Goal: Task Accomplishment & Management: Use online tool/utility

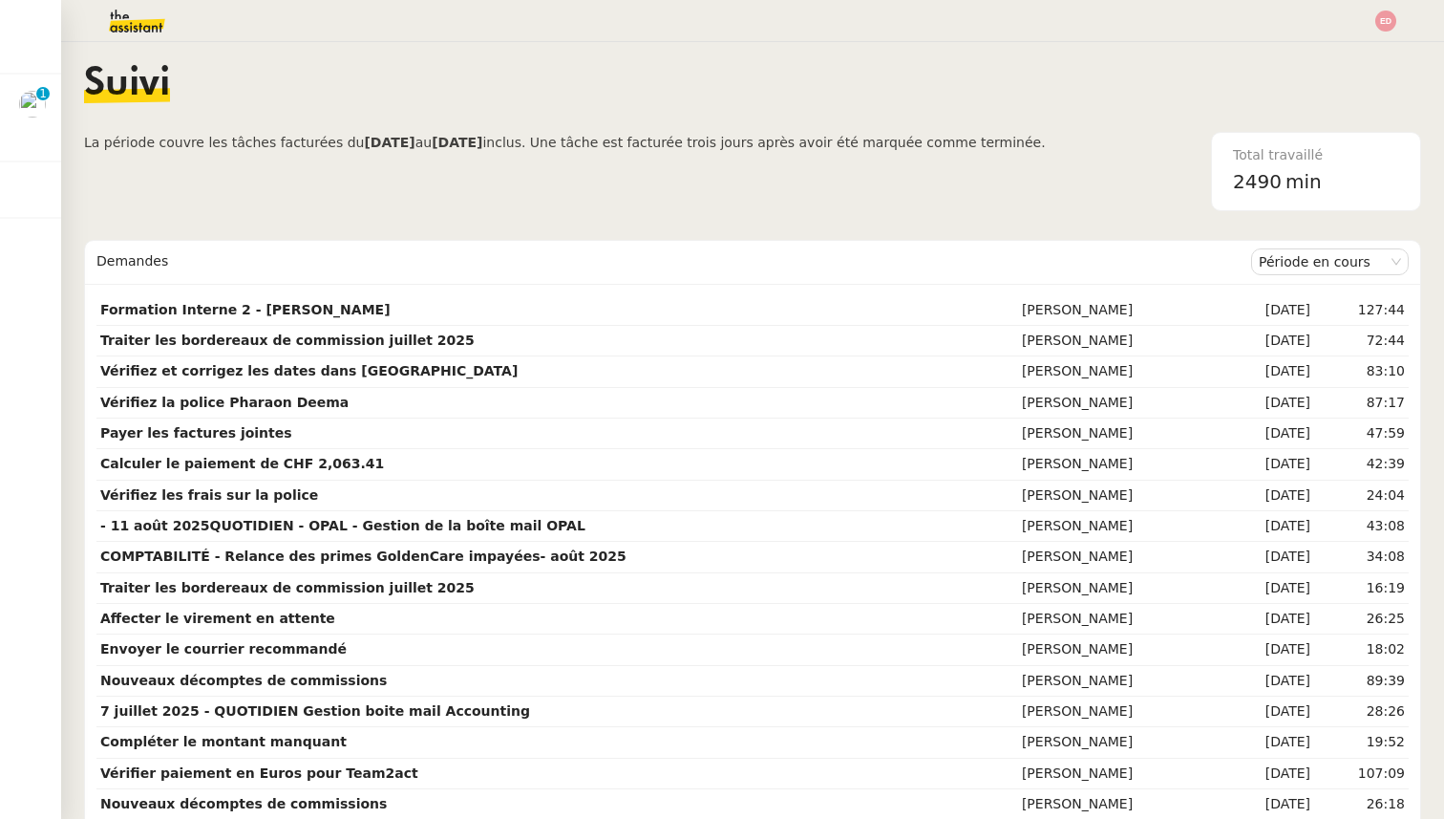
scroll to position [0, 1]
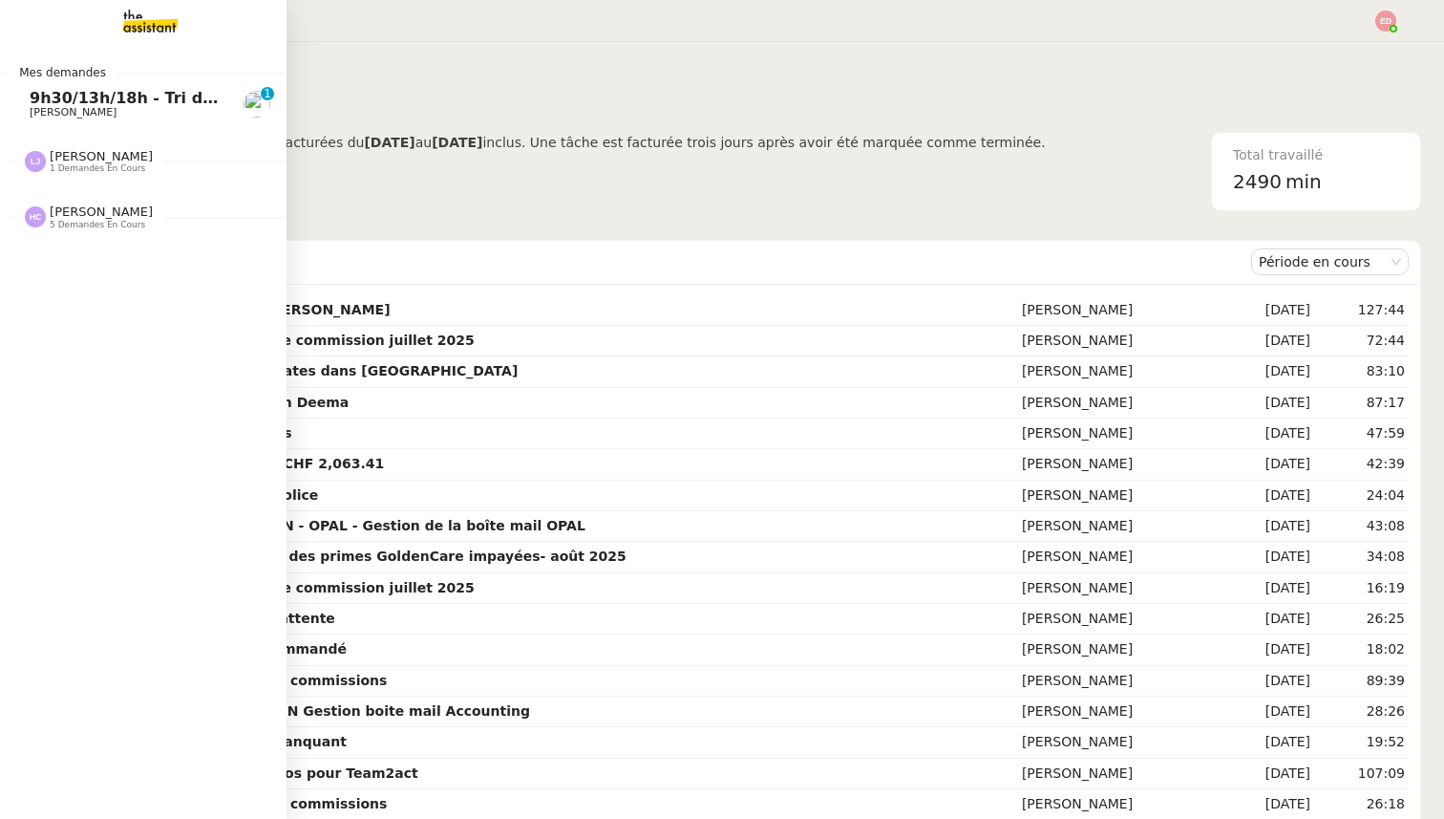
click at [83, 101] on span "9h30/13h/18h - Tri de la boite mail PRO - 15 août 2025" at bounding box center [264, 98] width 468 height 18
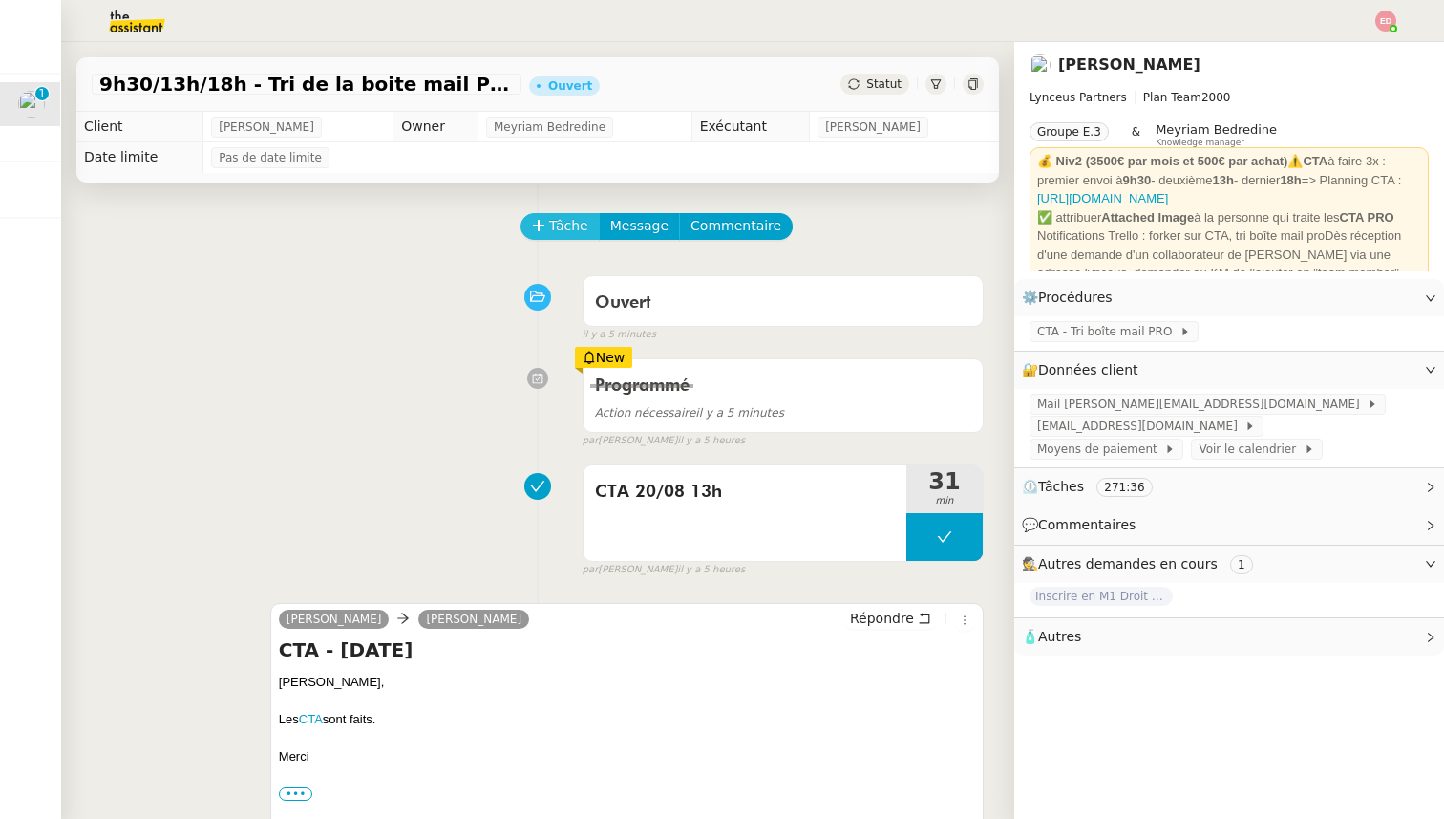
click at [557, 228] on span "Tâche" at bounding box center [568, 226] width 39 height 22
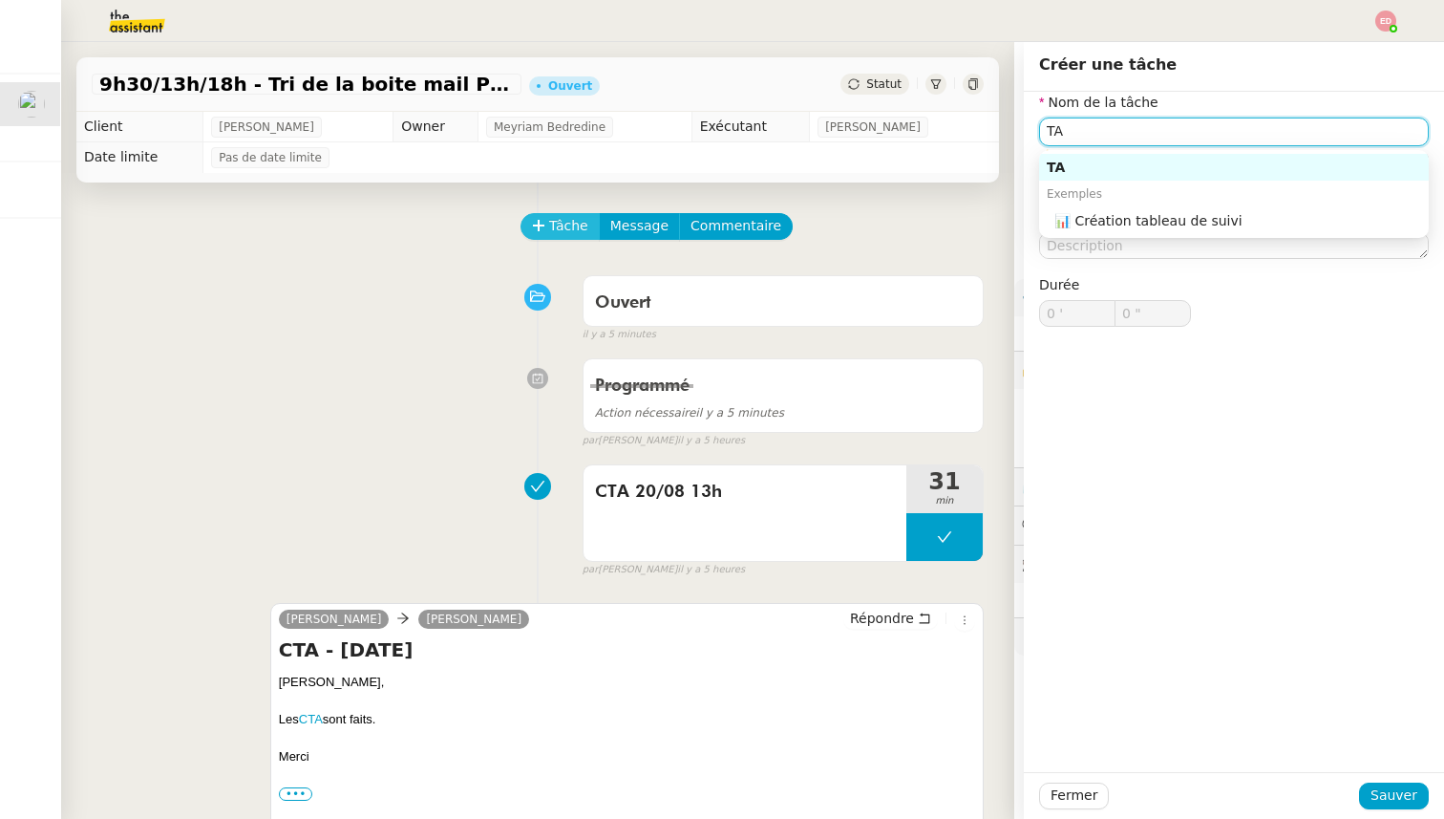
type input "T"
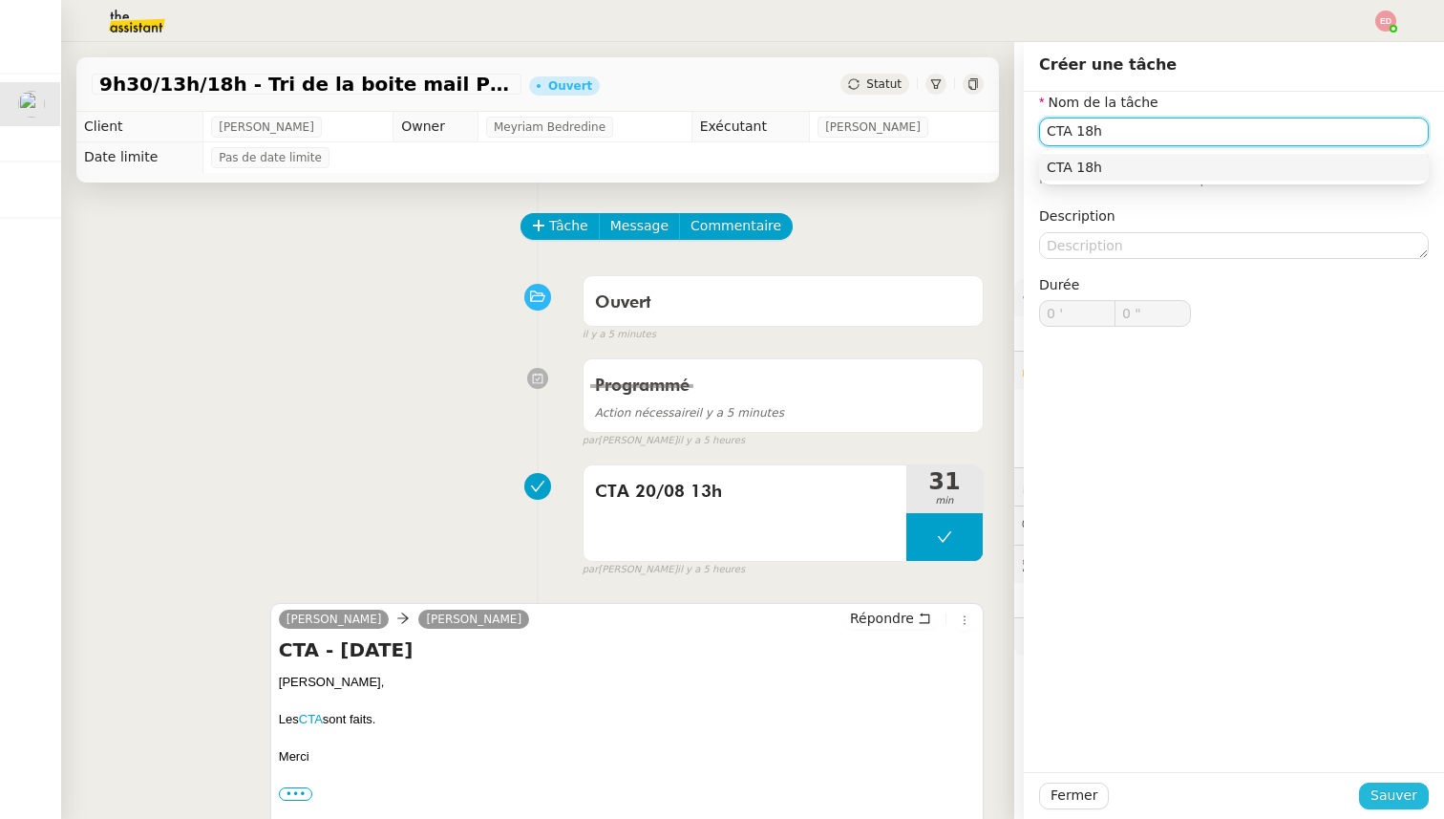
type input "CTA 18h"
click at [1368, 791] on button "Sauver" at bounding box center [1394, 795] width 70 height 27
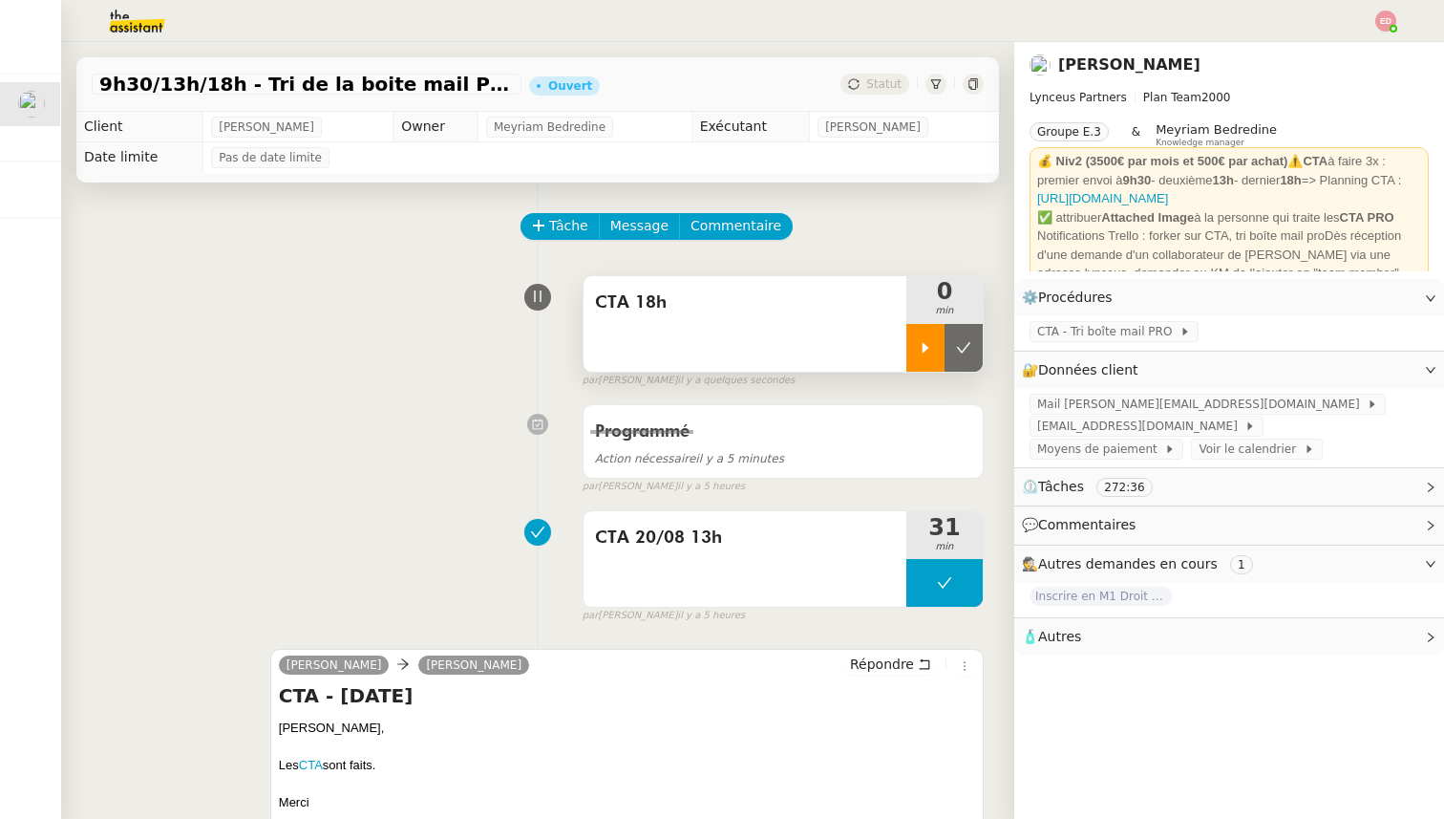
click at [926, 354] on div at bounding box center [925, 348] width 38 height 48
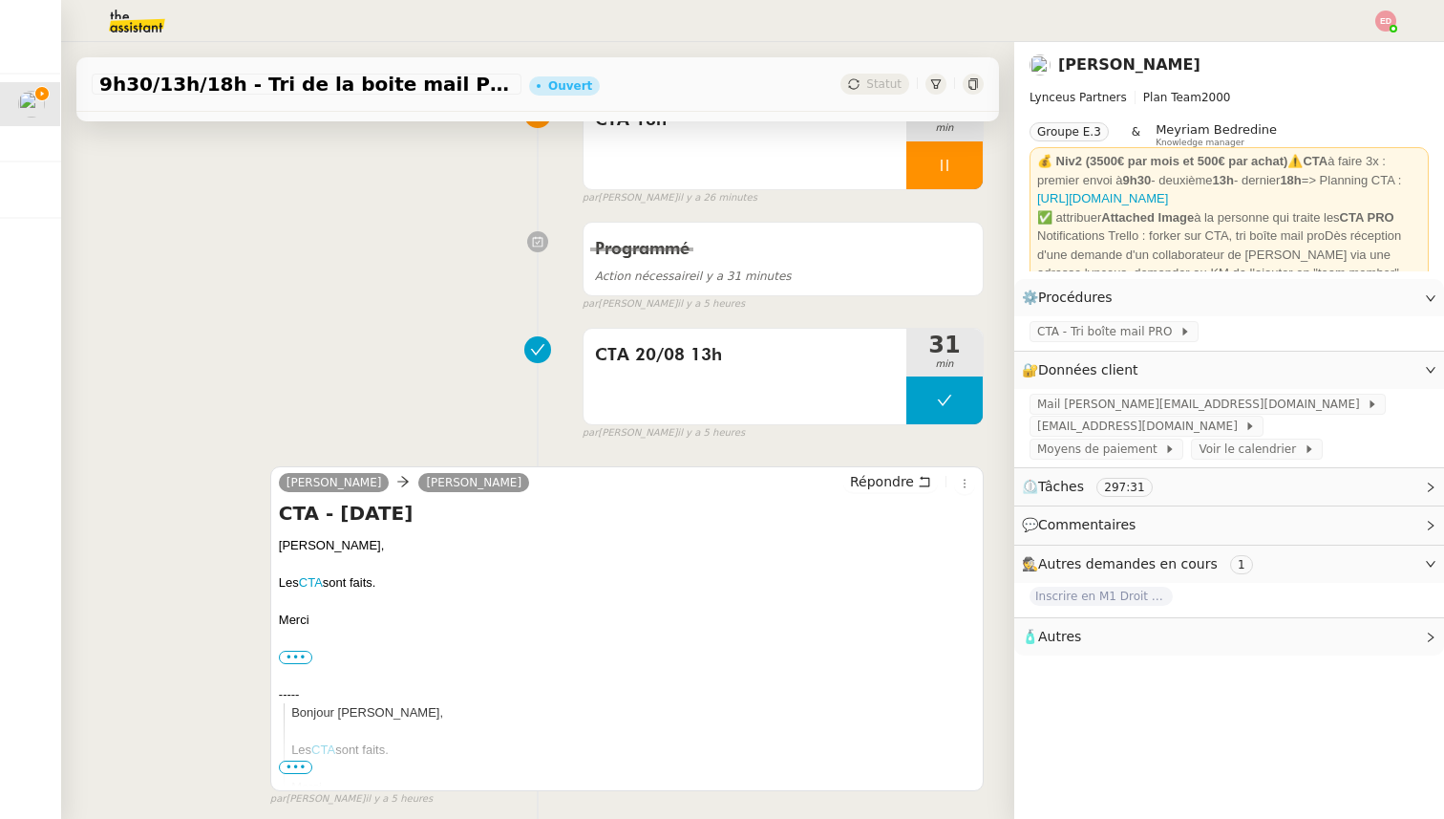
scroll to position [224, 0]
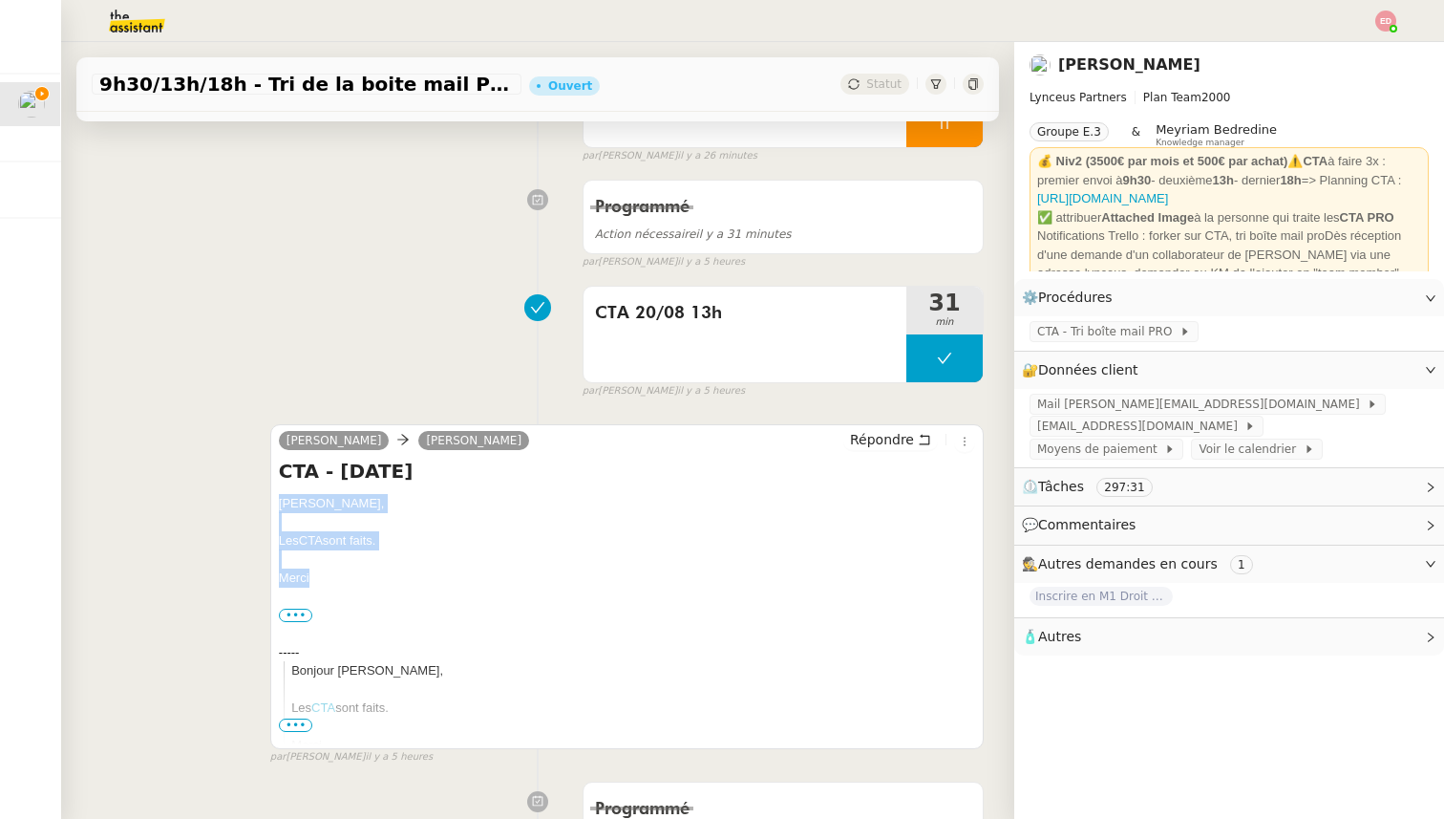
drag, startPoint x: 298, startPoint y: 583, endPoint x: 278, endPoint y: 502, distance: 82.7
copy div "[PERSON_NAME], Les CTA sont faits. [GEOGRAPHIC_DATA]"
click at [867, 431] on span "Répondre" at bounding box center [882, 439] width 64 height 19
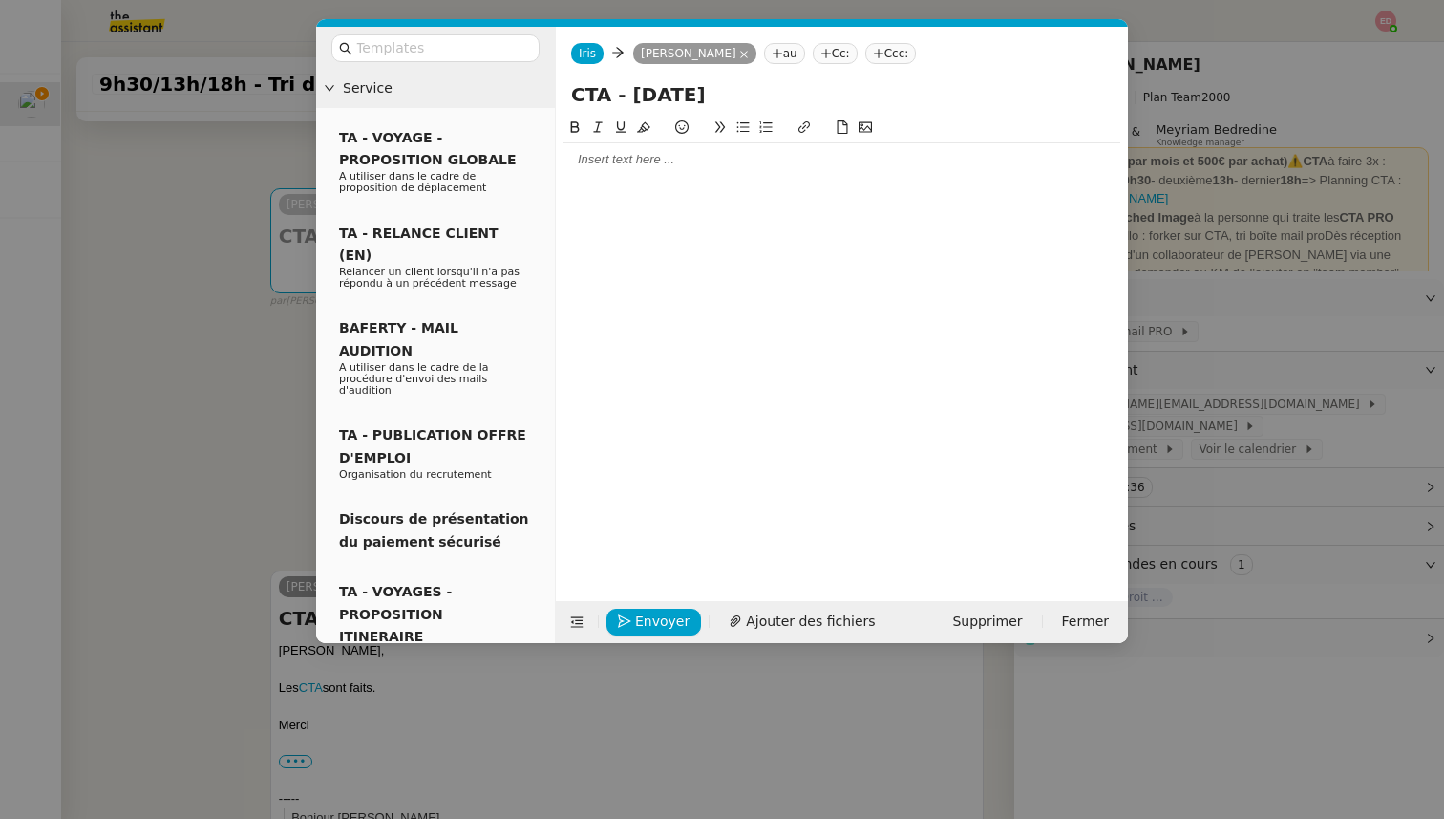
click at [672, 162] on div at bounding box center [842, 159] width 557 height 17
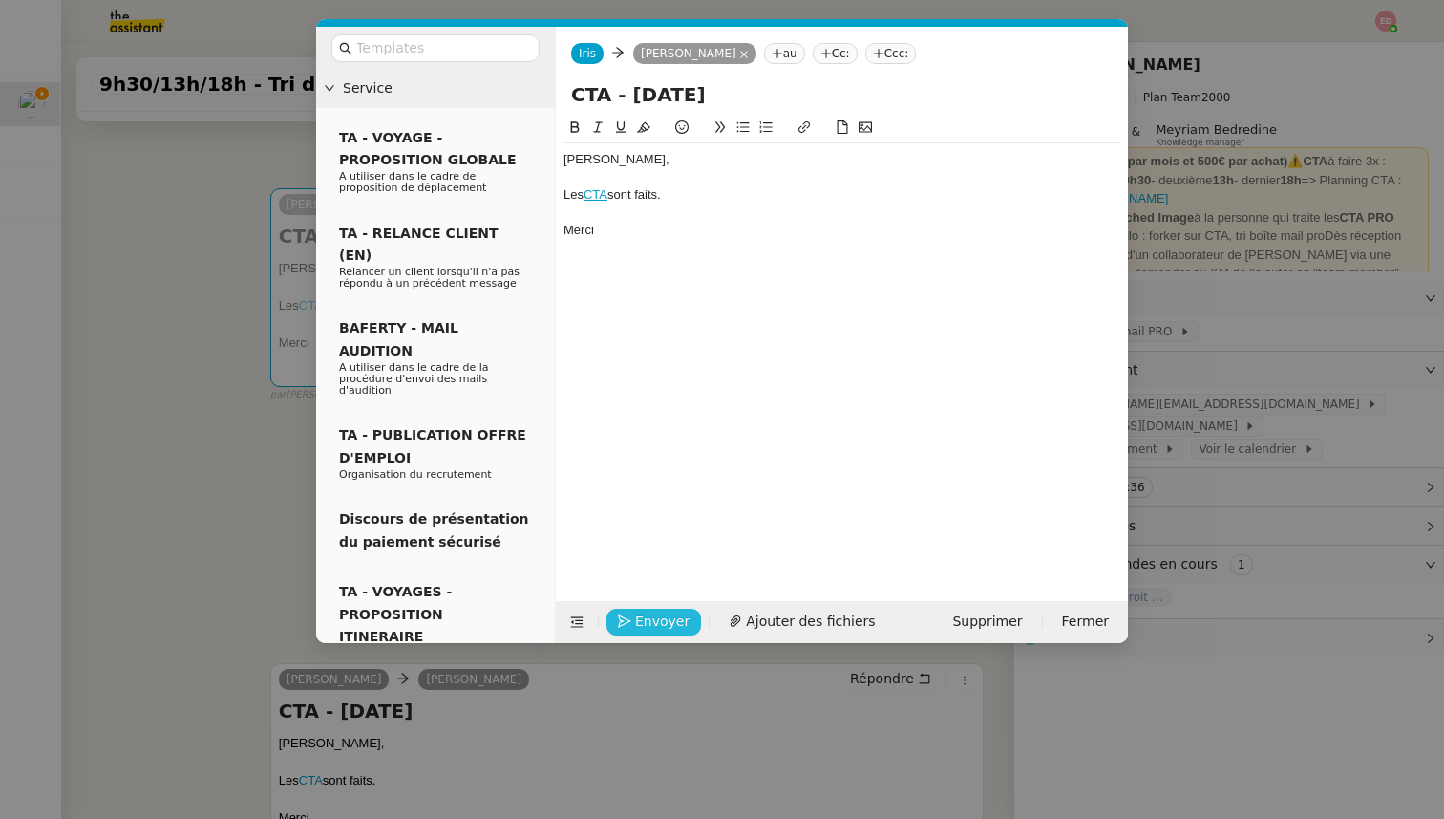
click at [641, 621] on span "Envoyer" at bounding box center [662, 621] width 54 height 22
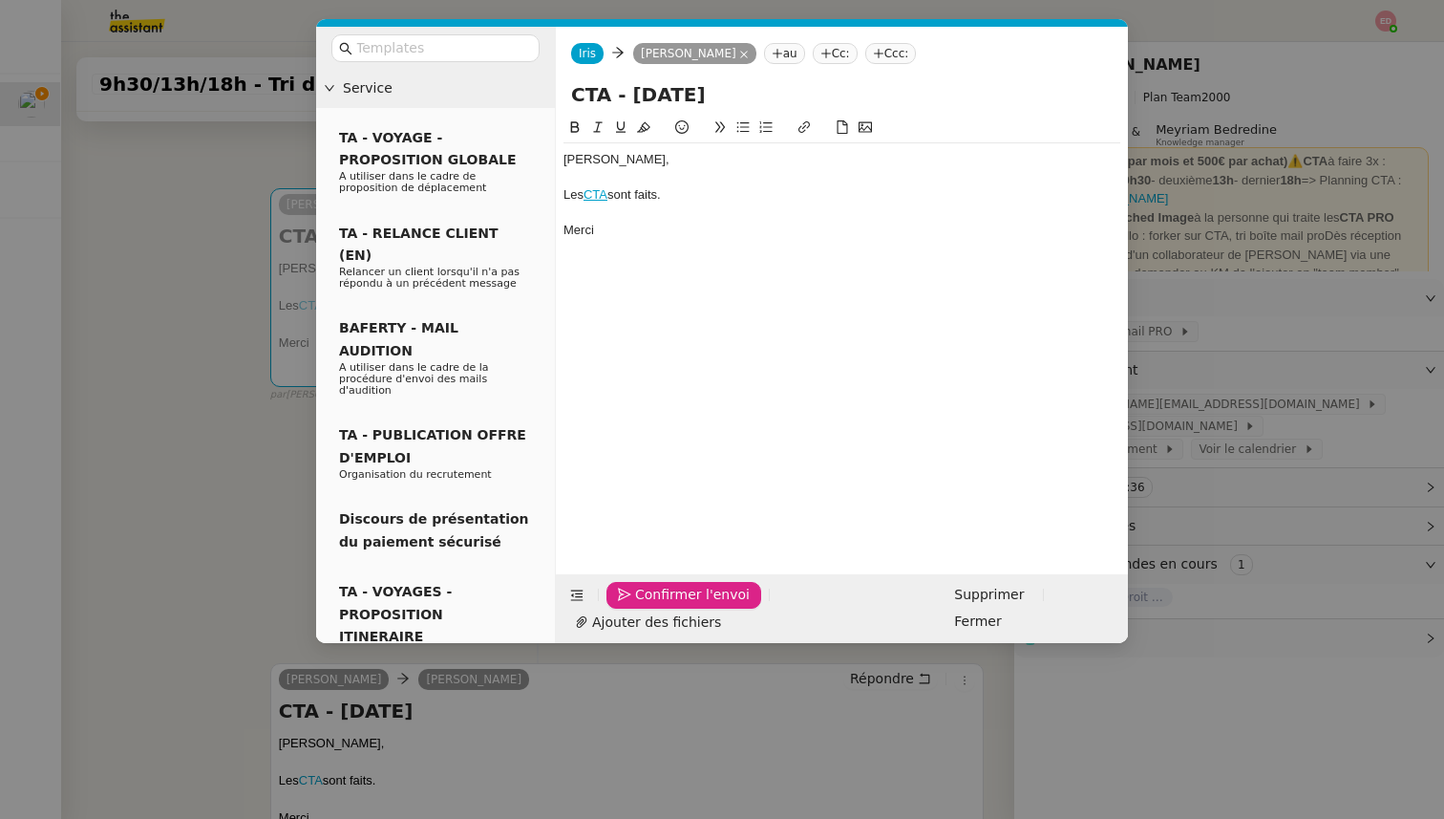
click at [641, 606] on span "Confirmer l'envoi" at bounding box center [692, 595] width 115 height 22
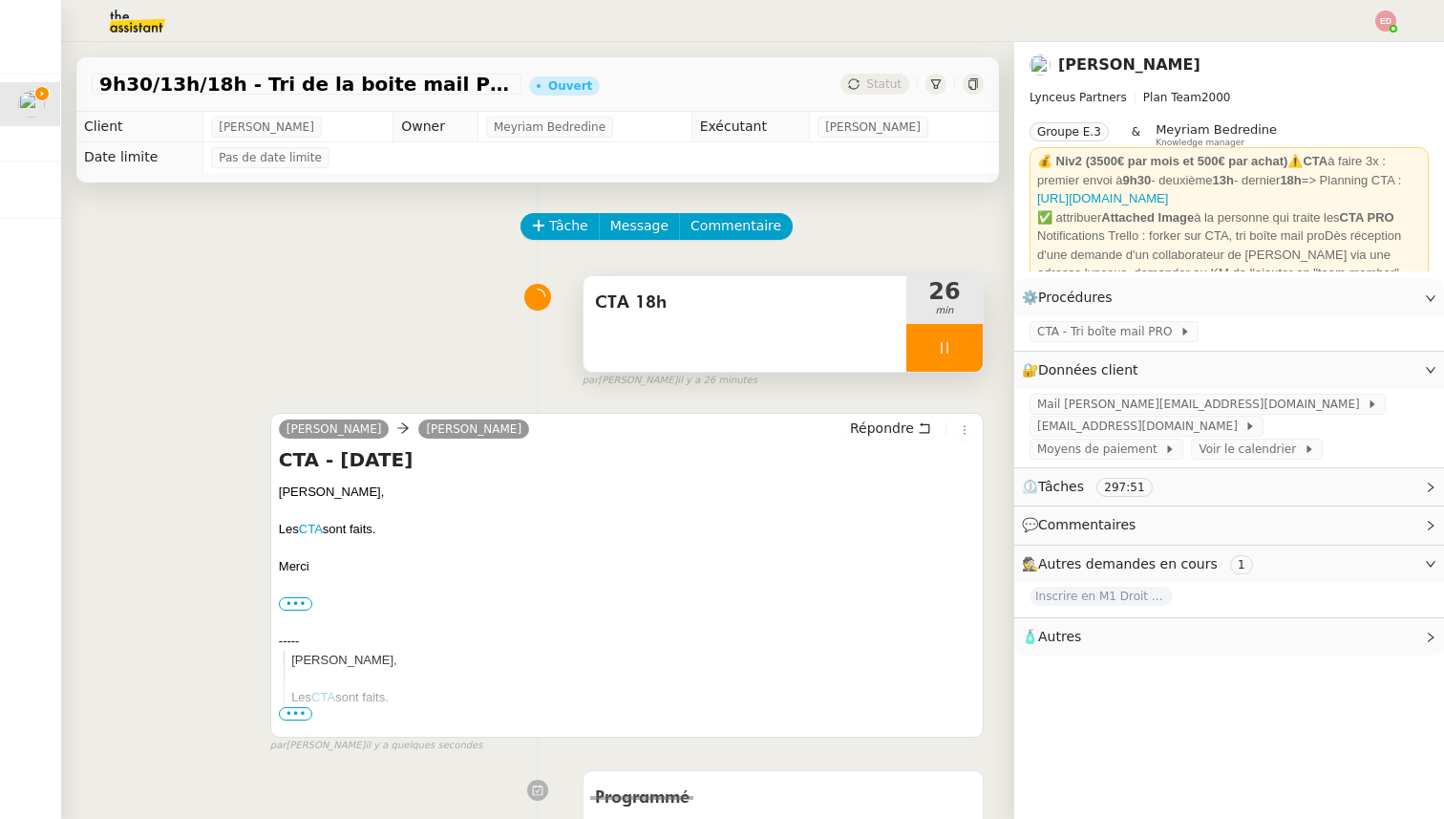
click at [967, 356] on div at bounding box center [944, 348] width 76 height 48
click at [967, 356] on button at bounding box center [964, 348] width 38 height 48
click at [889, 89] on span "Statut" at bounding box center [883, 83] width 35 height 13
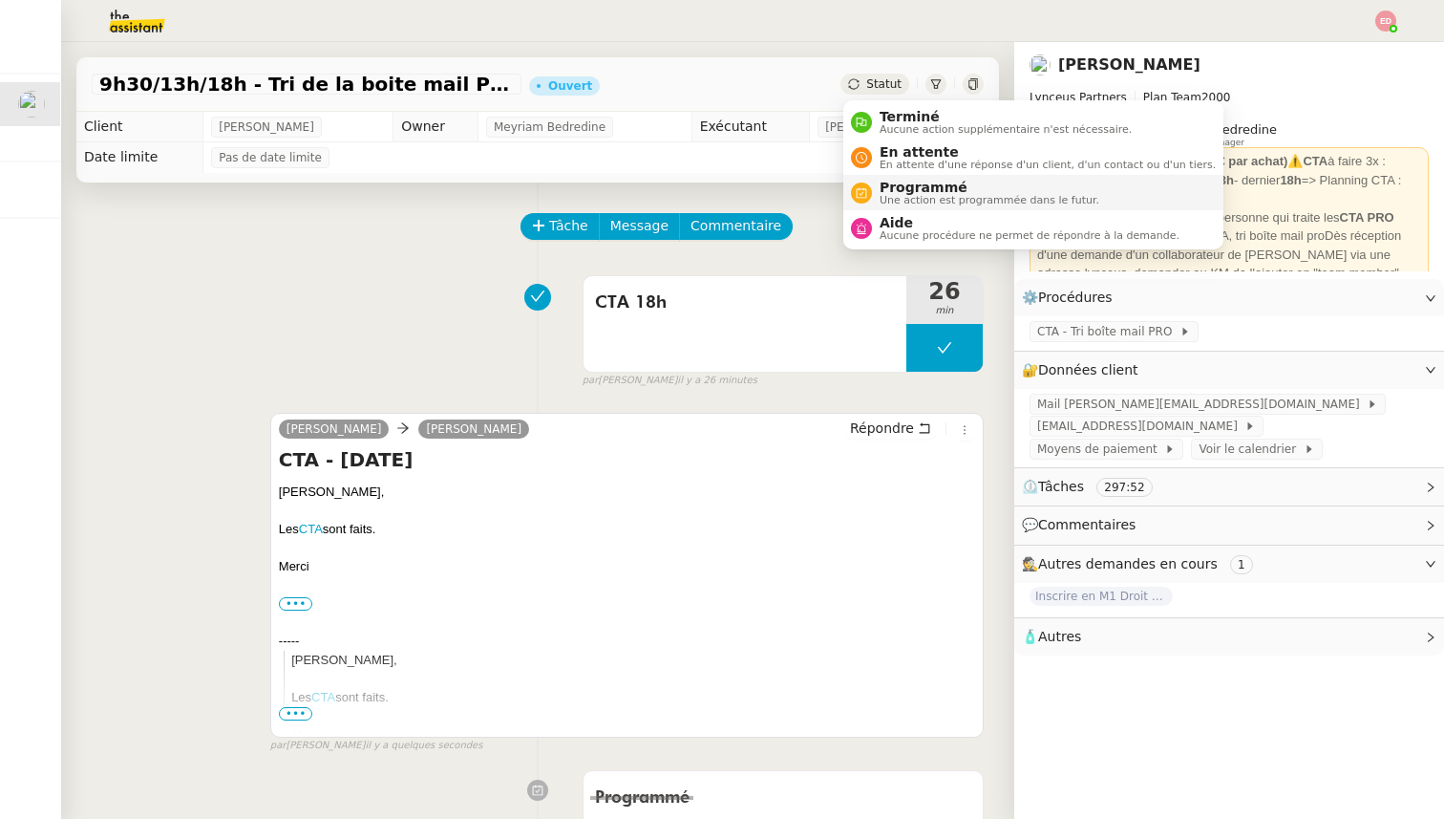
click at [905, 197] on span "Une action est programmée dans le futur." at bounding box center [990, 200] width 220 height 11
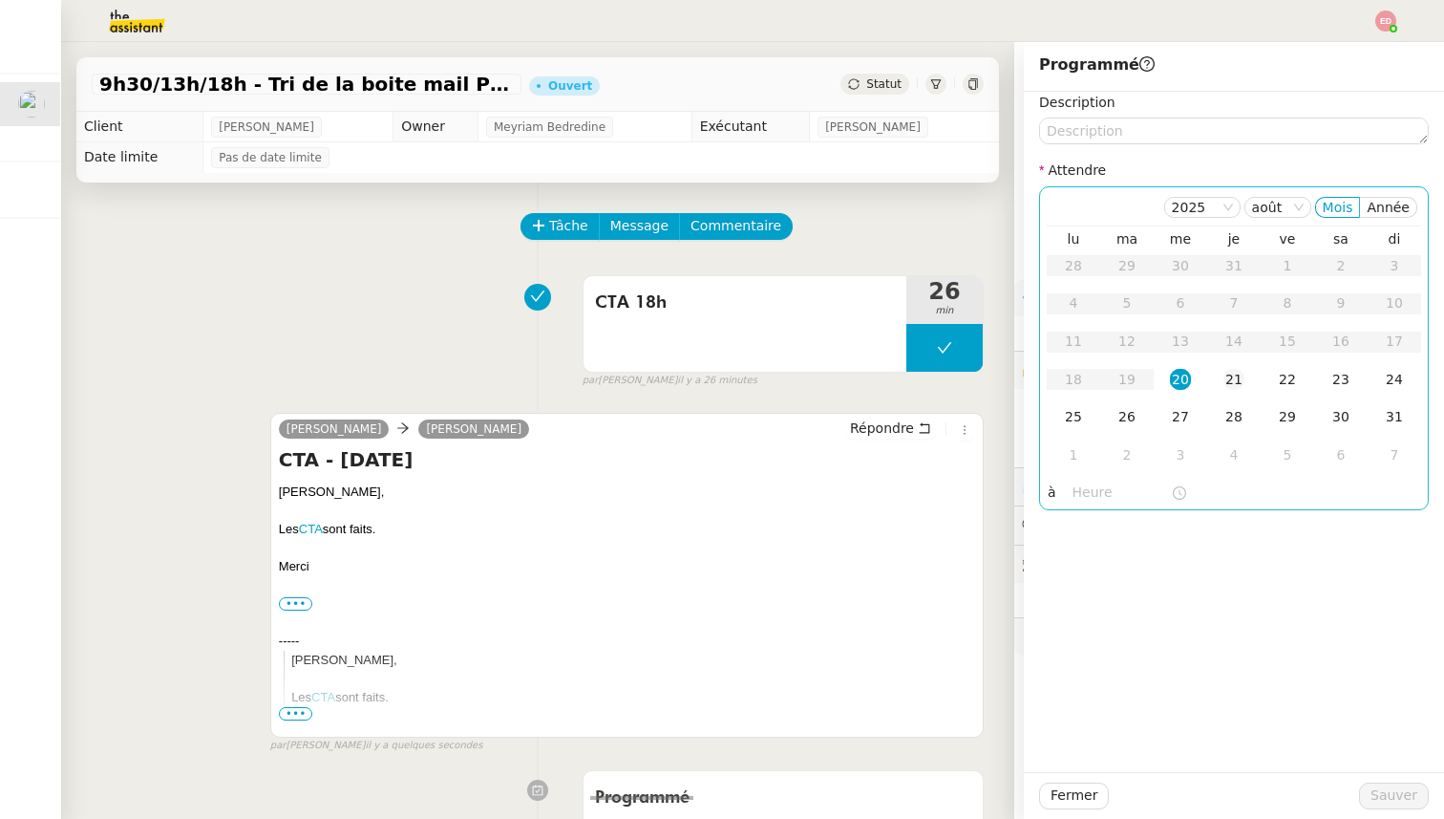
click at [1235, 377] on div "21" at bounding box center [1234, 379] width 21 height 21
click at [1095, 481] on input "text" at bounding box center [1122, 492] width 98 height 22
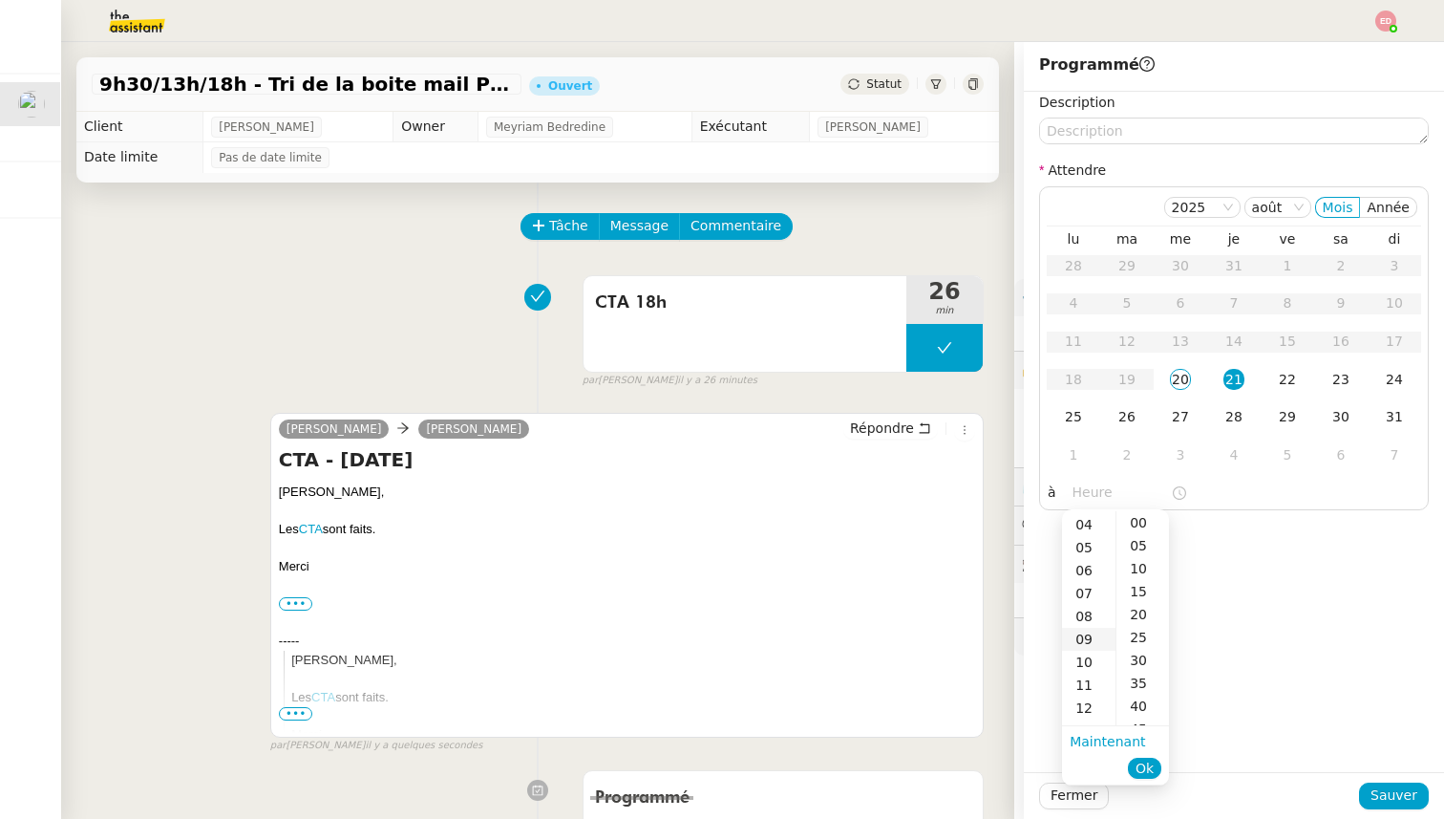
click at [1089, 643] on div "09" at bounding box center [1088, 639] width 53 height 23
click at [1147, 625] on div "30" at bounding box center [1143, 634] width 53 height 23
type input "09:30"
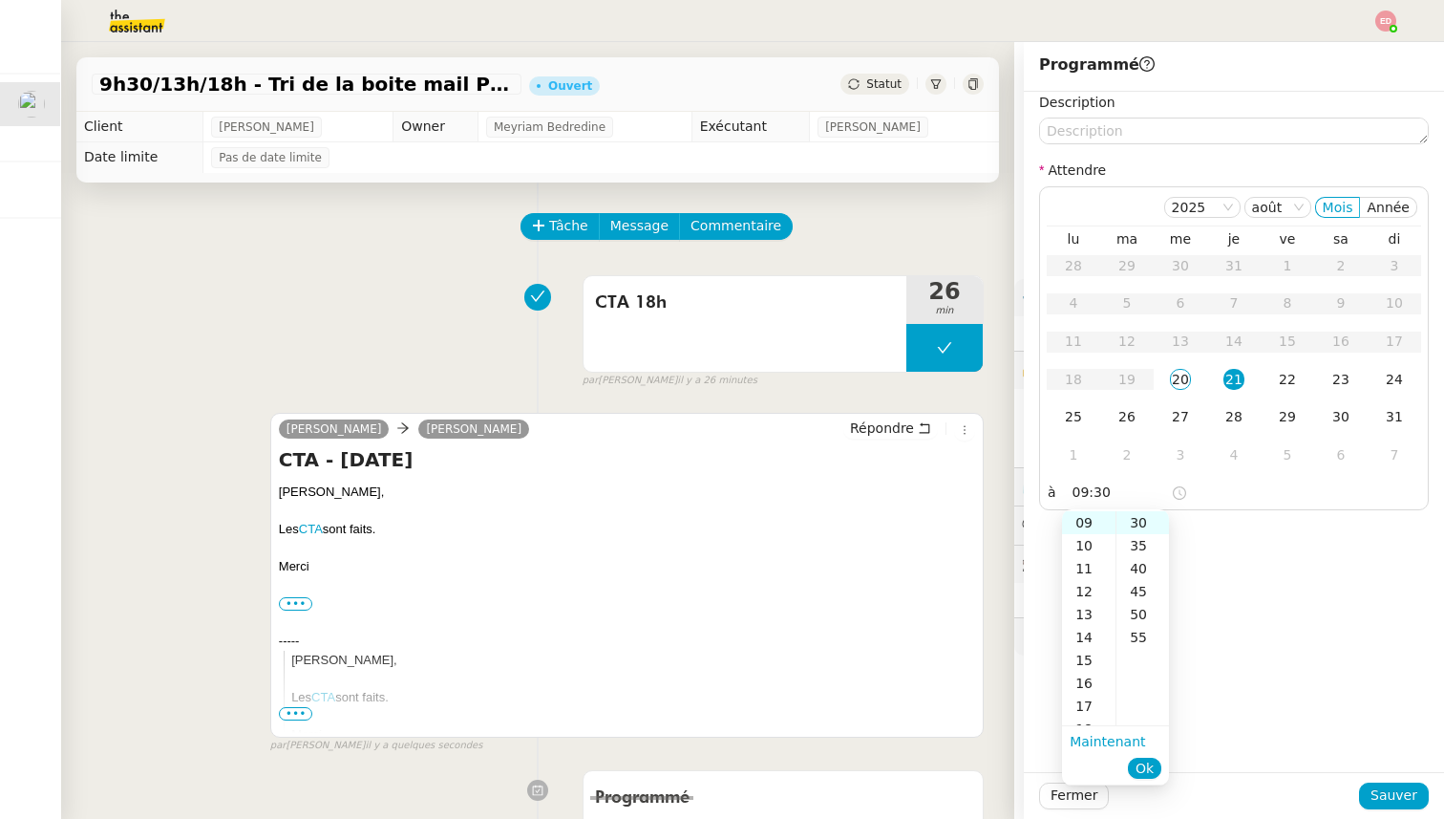
click at [1146, 780] on li "Ok" at bounding box center [1144, 768] width 33 height 27
click at [1145, 769] on span "Ok" at bounding box center [1145, 767] width 18 height 19
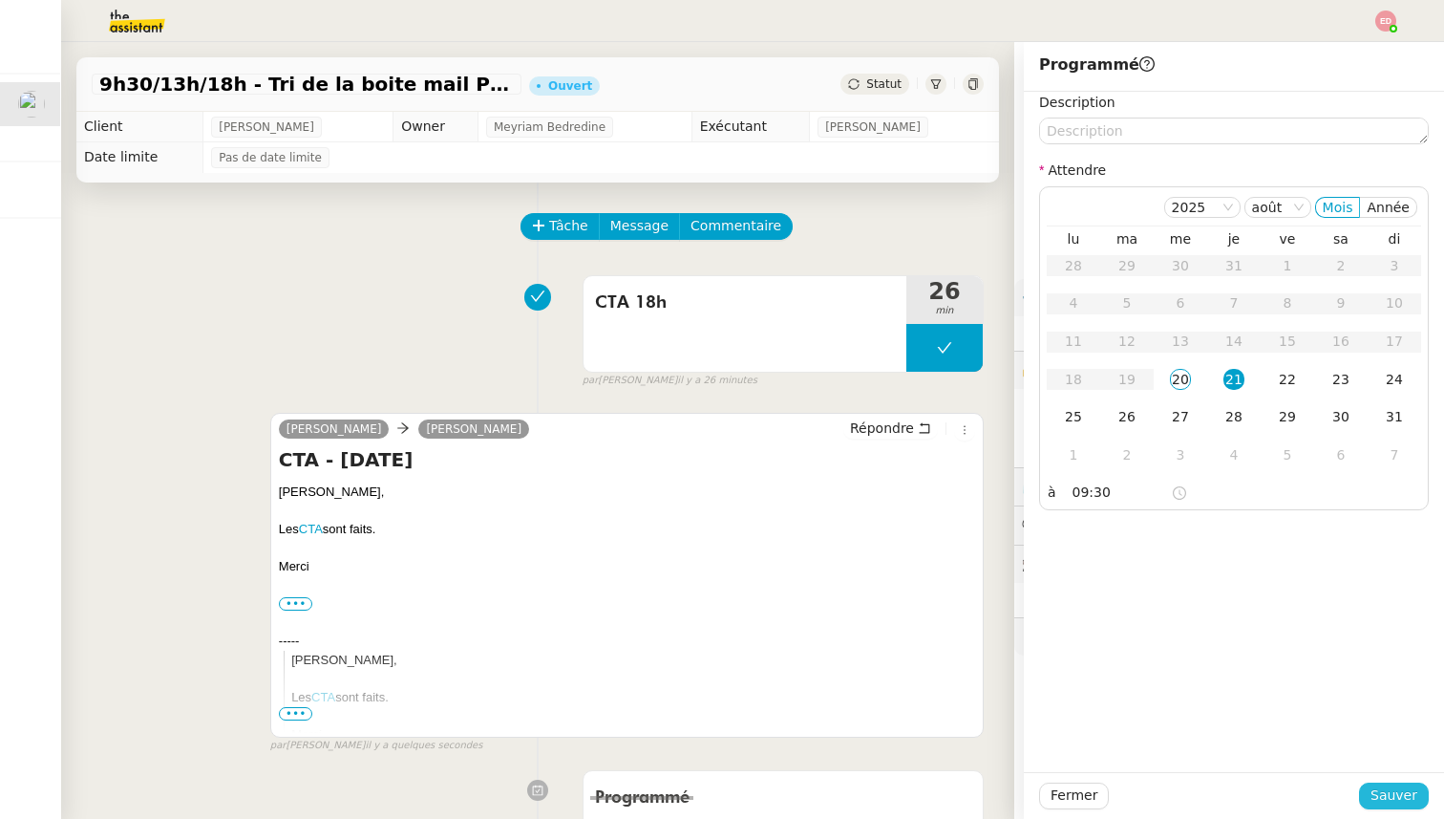
click at [1406, 787] on span "Sauver" at bounding box center [1394, 795] width 47 height 22
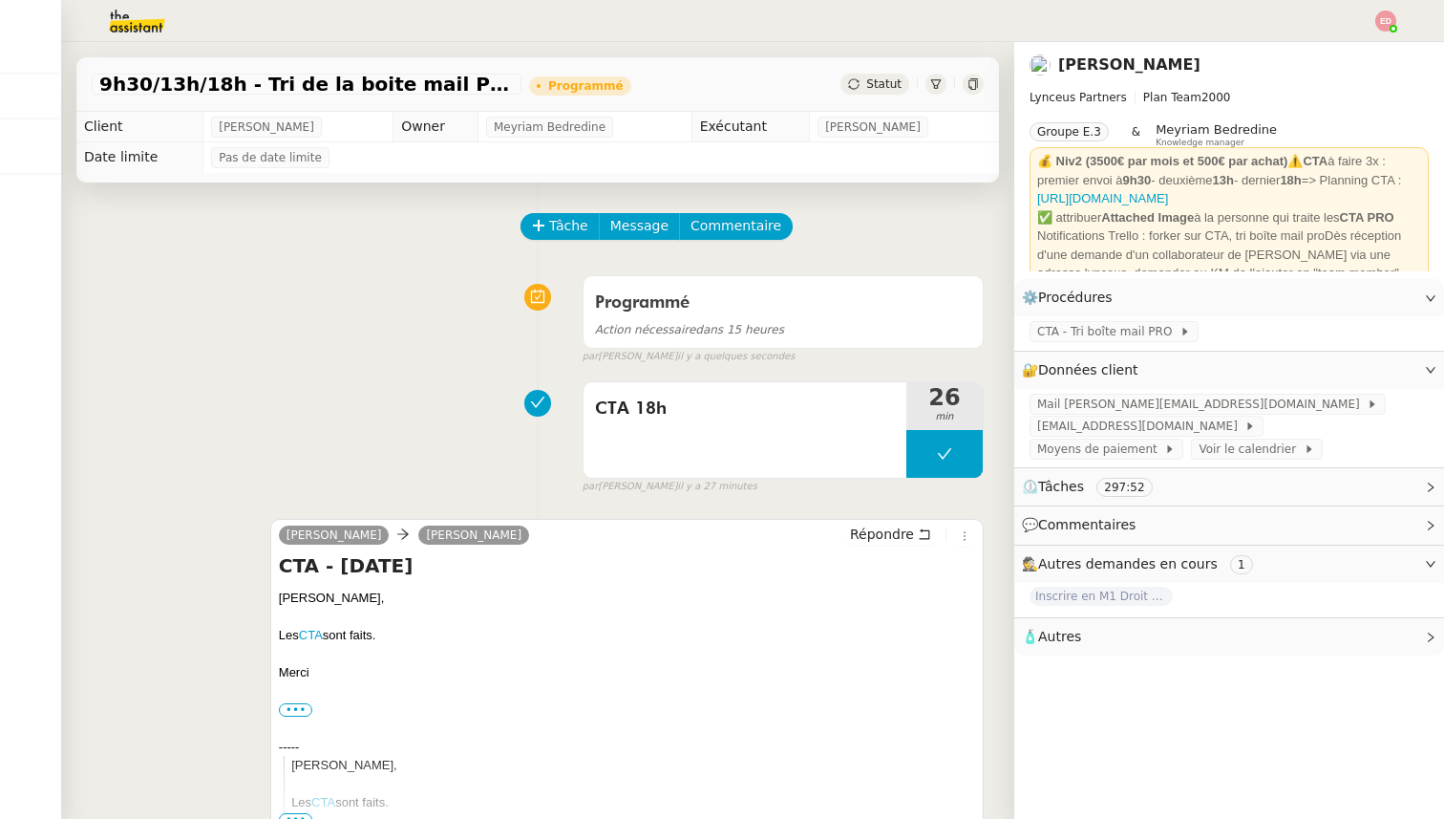
click at [1387, 19] on img at bounding box center [1385, 21] width 21 height 21
click at [1361, 56] on li "Suivi" at bounding box center [1334, 54] width 124 height 27
